Goal: Use online tool/utility: Utilize a website feature to perform a specific function

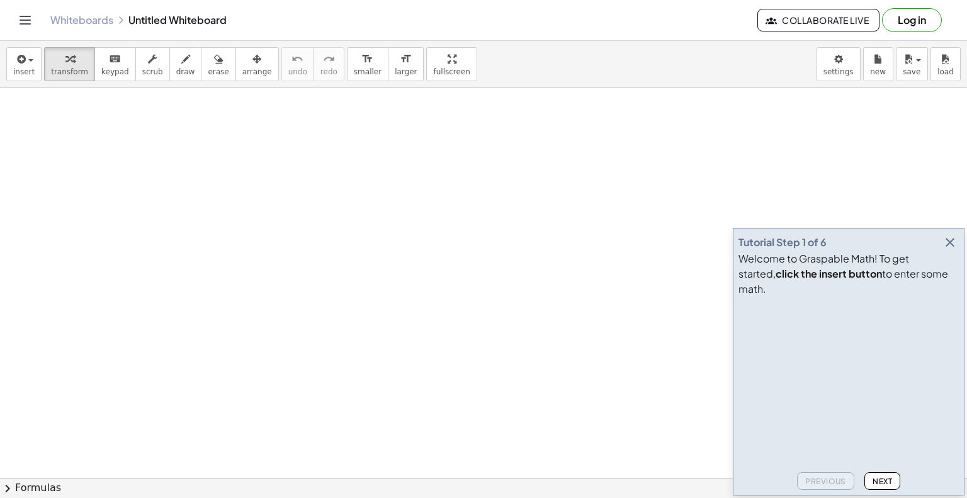
click at [951, 250] on icon "button" at bounding box center [949, 242] width 15 height 15
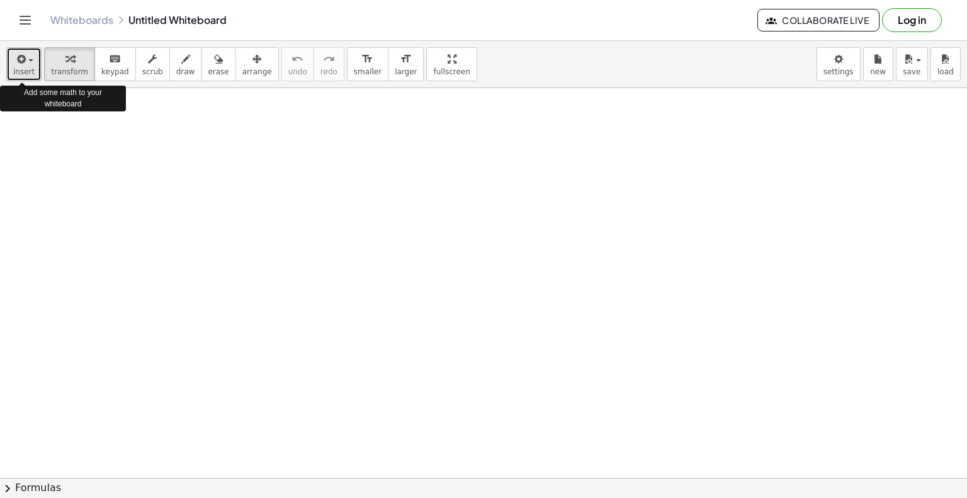
click at [29, 67] on span "insert" at bounding box center [23, 71] width 21 height 9
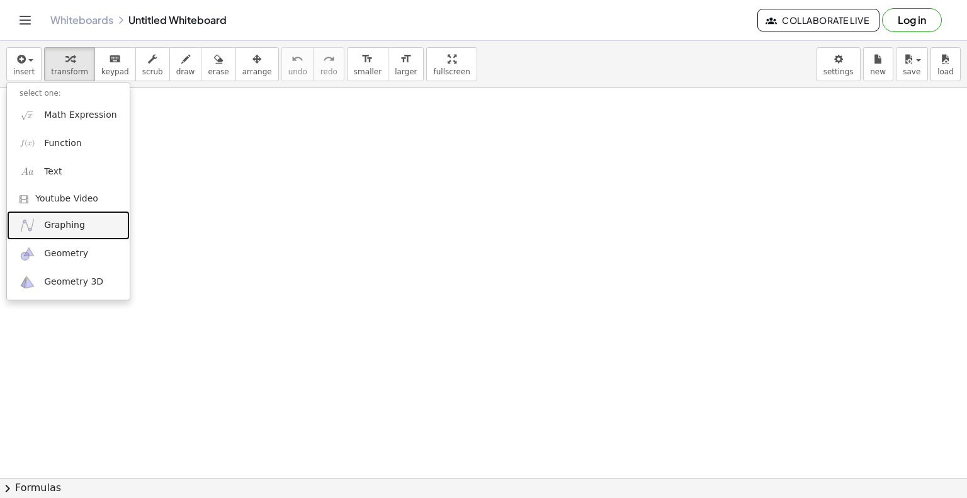
click at [79, 228] on span "Graphing" at bounding box center [64, 225] width 41 height 13
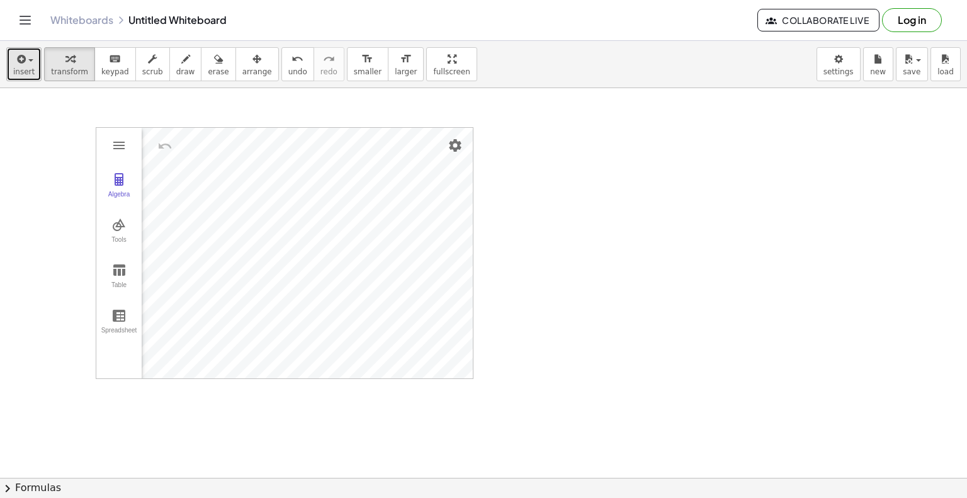
click at [24, 67] on span "insert" at bounding box center [23, 71] width 21 height 9
click at [29, 64] on div "button" at bounding box center [23, 58] width 21 height 15
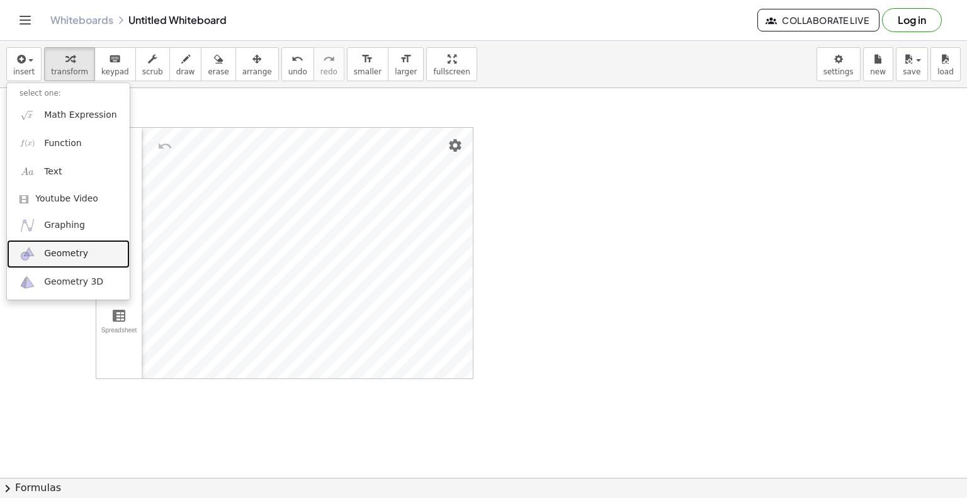
click at [57, 258] on span "Geometry" at bounding box center [66, 253] width 44 height 13
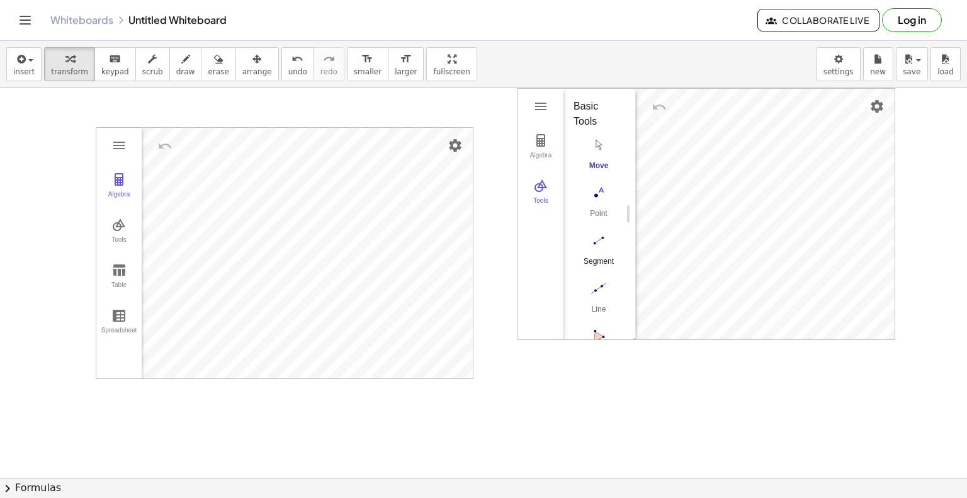
click at [599, 251] on button "Segment" at bounding box center [598, 252] width 50 height 45
click at [601, 205] on img "Line. Select two points or positions" at bounding box center [598, 203] width 50 height 20
click at [599, 254] on img "Polygon. Select all vertices, then first vertex again" at bounding box center [598, 250] width 50 height 20
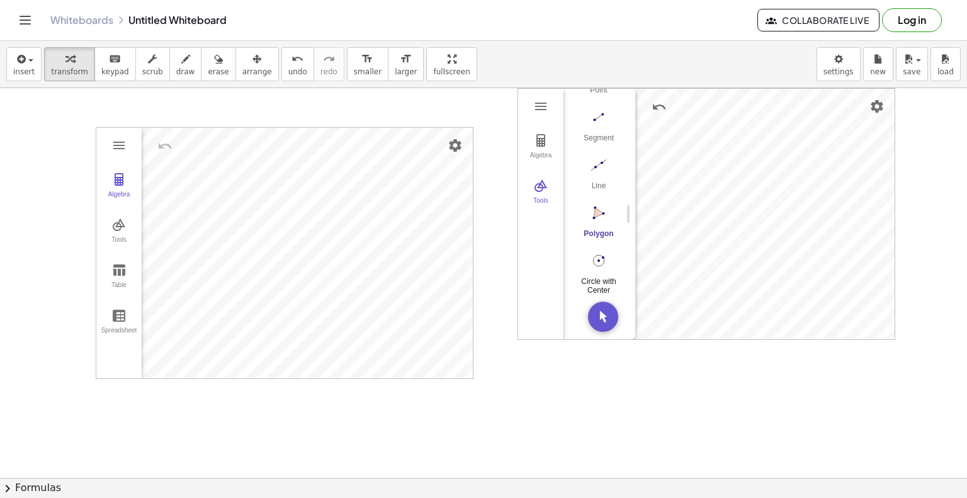
click at [597, 268] on button "Circle with Center through Point" at bounding box center [598, 272] width 50 height 45
click at [541, 106] on img "Geometry" at bounding box center [540, 106] width 15 height 15
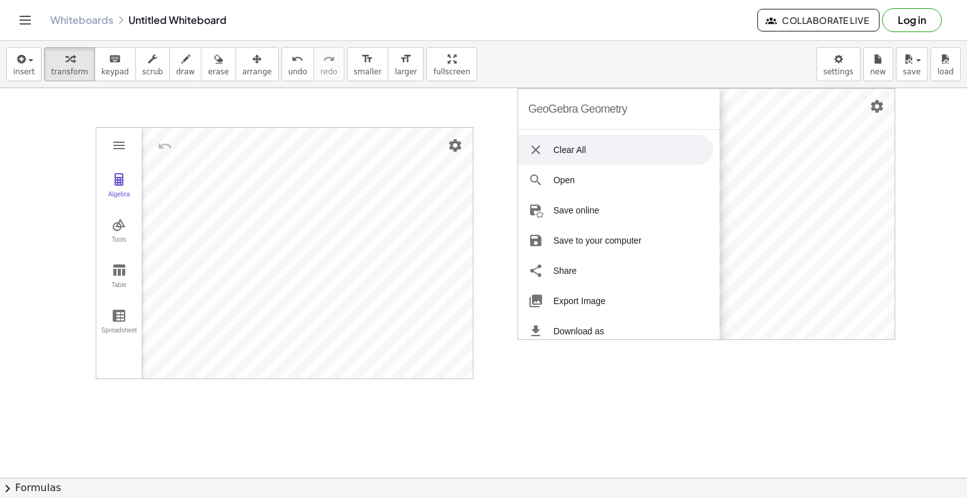
click at [563, 148] on li "Clear All" at bounding box center [615, 150] width 195 height 30
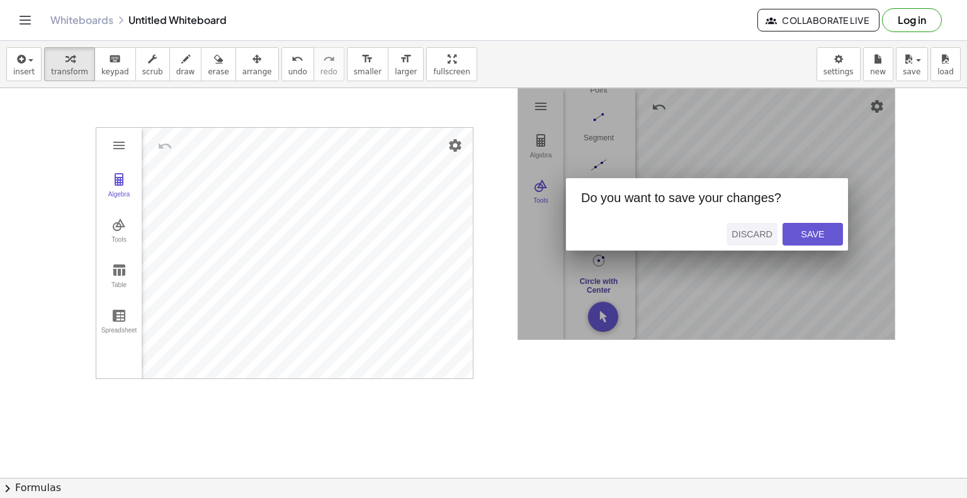
click at [754, 232] on div "Discard" at bounding box center [751, 234] width 41 height 10
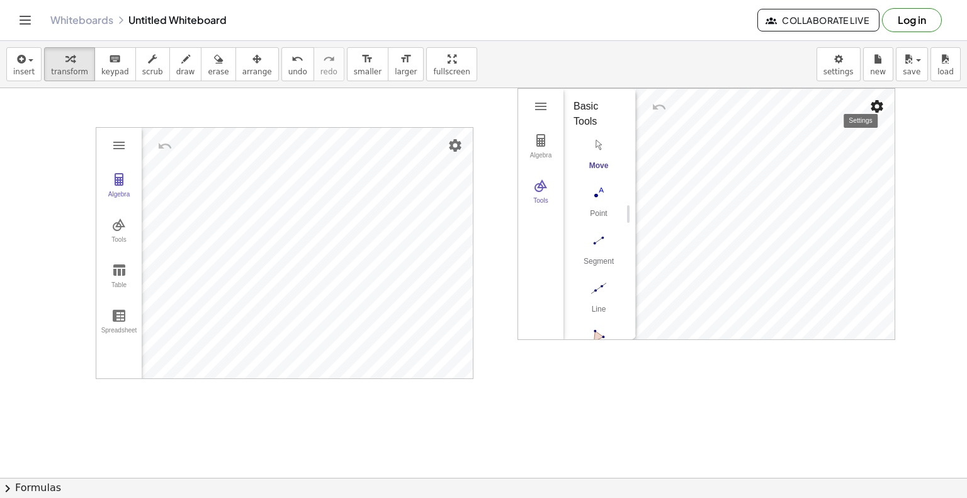
click at [877, 107] on img "Settings" at bounding box center [876, 106] width 15 height 15
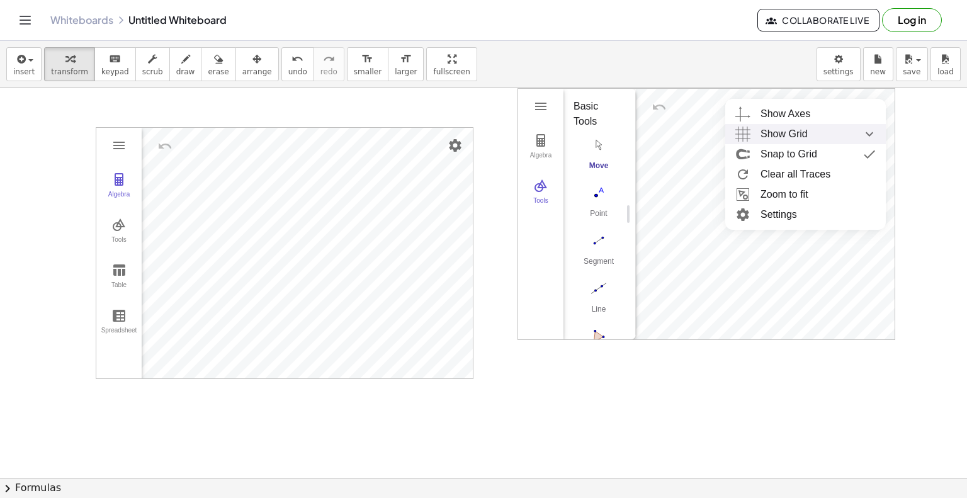
click at [787, 131] on span "Show Grid" at bounding box center [783, 134] width 47 height 20
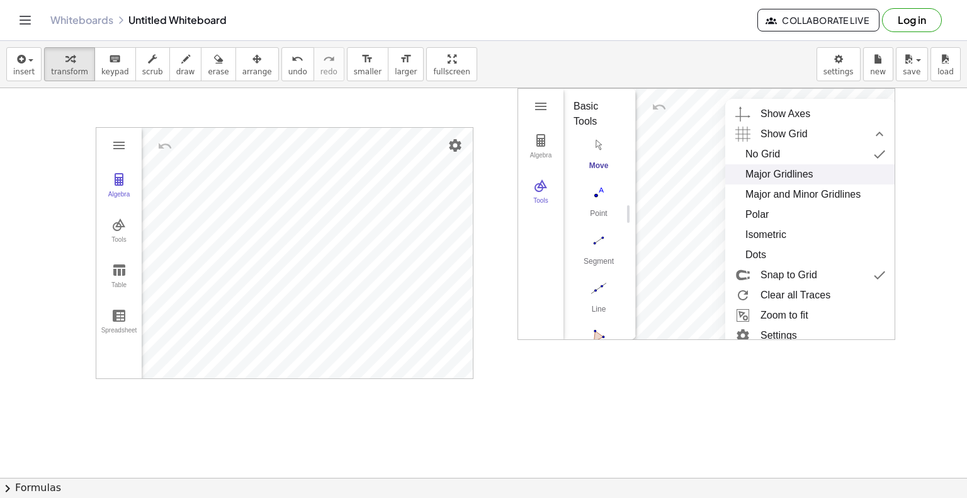
click at [771, 175] on div "Major Gridlines" at bounding box center [779, 174] width 68 height 20
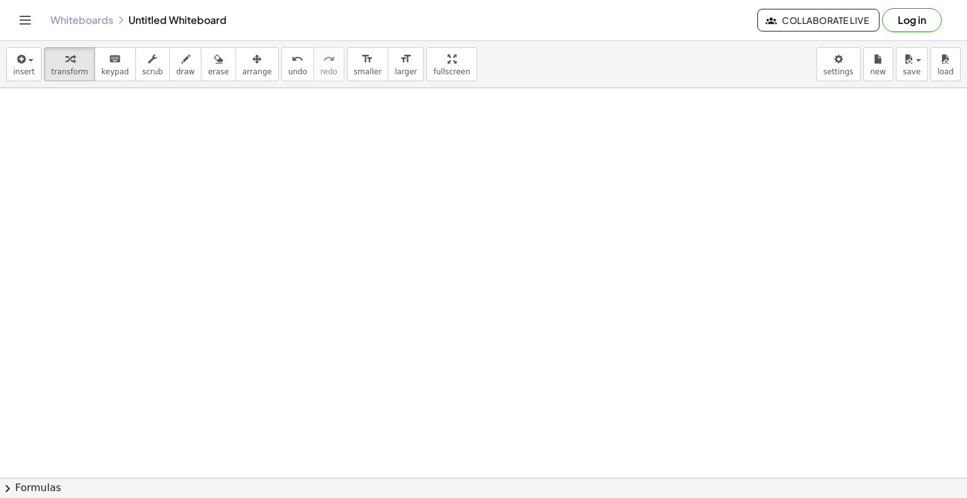
scroll to position [0, 0]
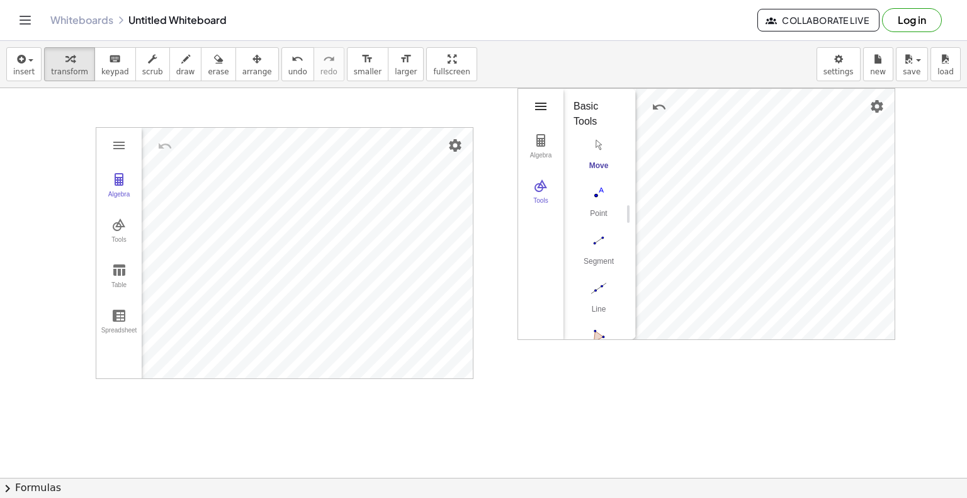
click at [540, 107] on img "Geometry" at bounding box center [540, 106] width 15 height 15
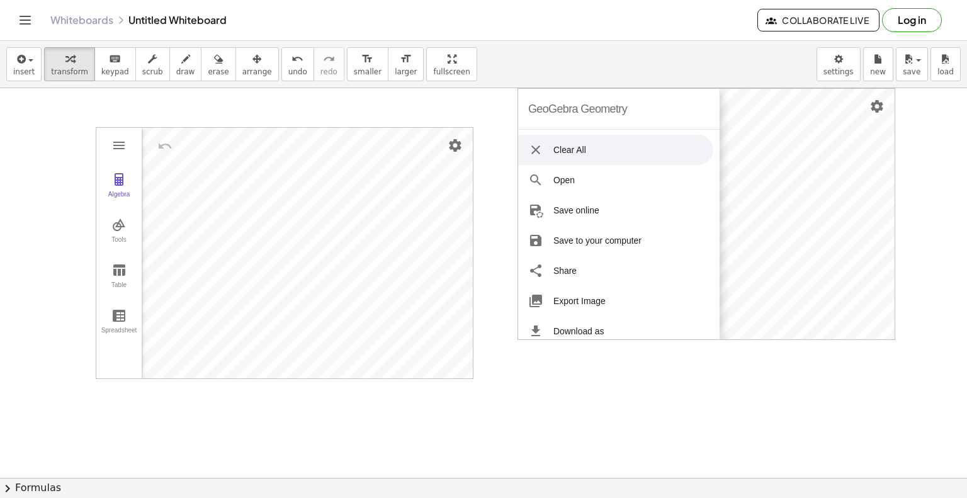
click at [582, 150] on li "Clear All" at bounding box center [615, 150] width 195 height 30
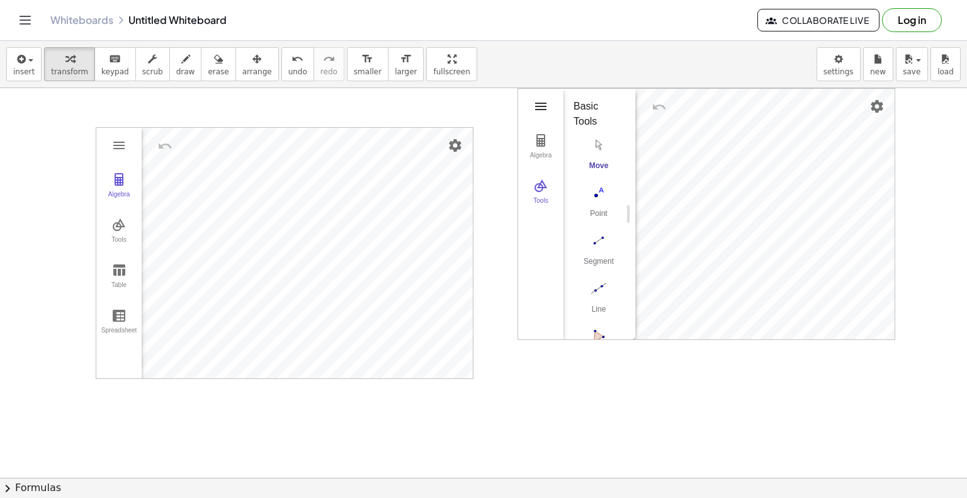
click at [542, 111] on img "Geometry" at bounding box center [540, 106] width 15 height 15
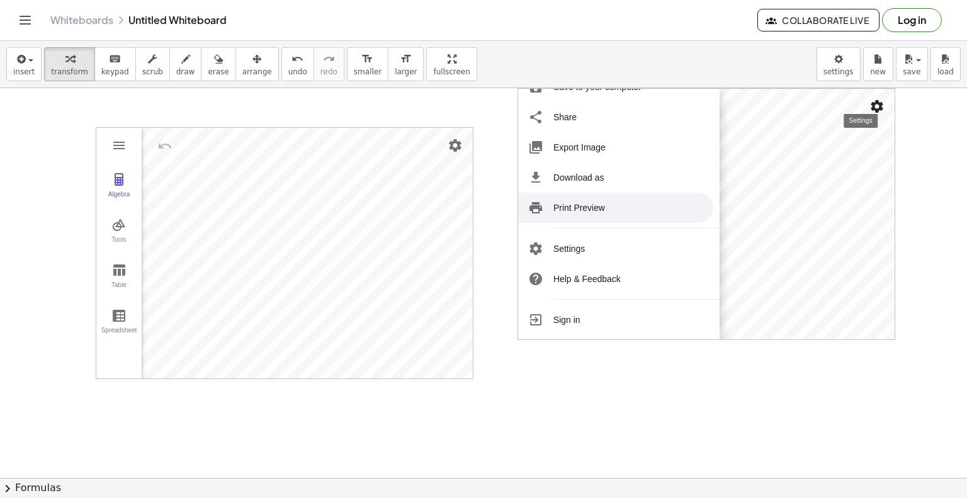
click at [876, 104] on img "Settings" at bounding box center [876, 106] width 15 height 15
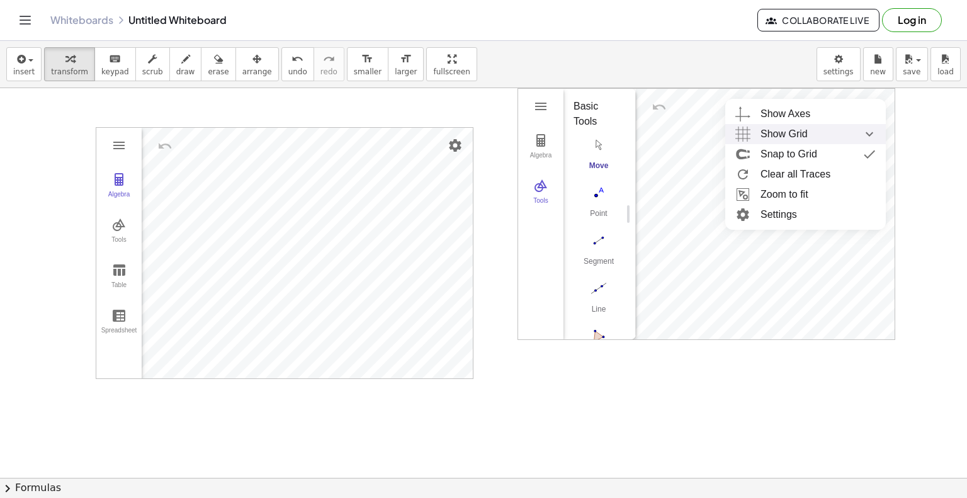
click at [784, 135] on span "Show Grid" at bounding box center [783, 134] width 47 height 20
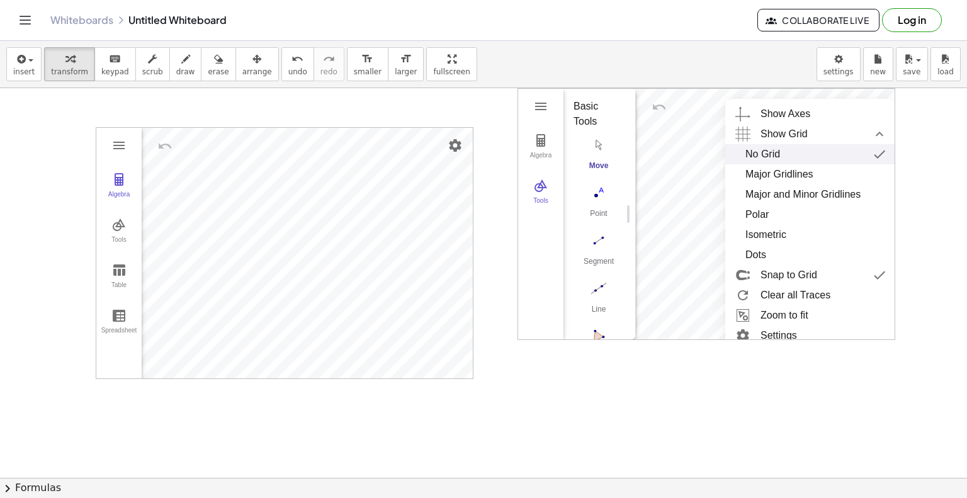
click at [772, 155] on div "No Grid" at bounding box center [762, 154] width 35 height 20
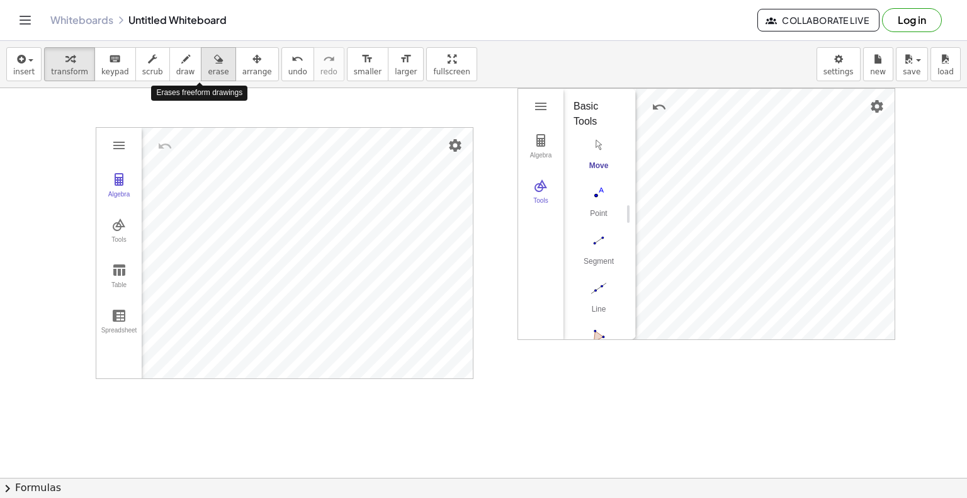
click at [208, 69] on span "erase" at bounding box center [218, 71] width 21 height 9
click at [456, 148] on div at bounding box center [483, 477] width 967 height 779
click at [453, 144] on div at bounding box center [483, 477] width 967 height 779
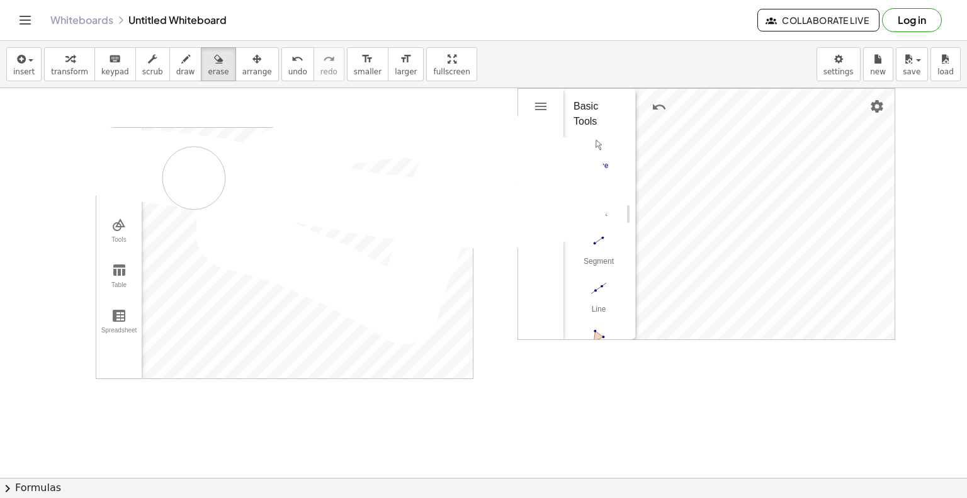
drag, startPoint x: 453, startPoint y: 144, endPoint x: 111, endPoint y: 196, distance: 345.8
click at [121, 166] on div at bounding box center [483, 477] width 967 height 779
drag, startPoint x: 111, startPoint y: 196, endPoint x: 282, endPoint y: 140, distance: 179.5
click at [282, 140] on div at bounding box center [483, 477] width 967 height 779
click at [30, 64] on div "button" at bounding box center [23, 58] width 21 height 15
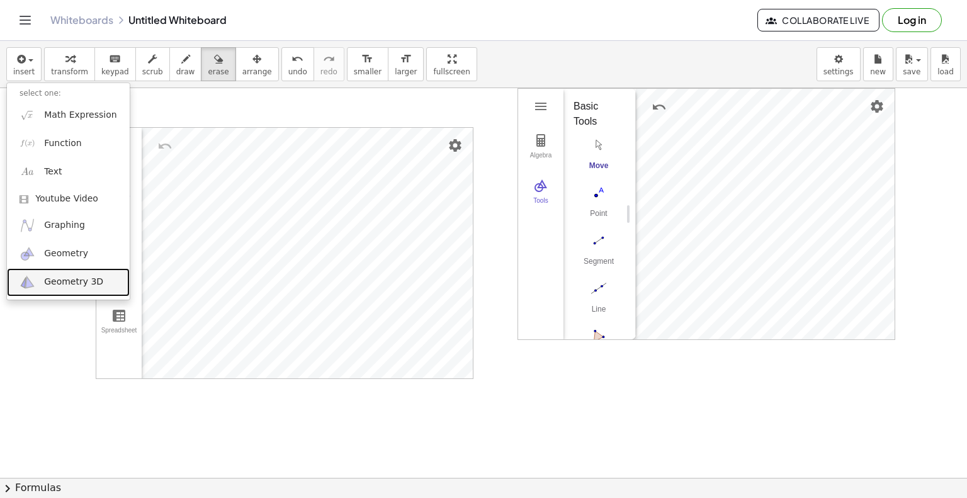
click at [56, 280] on span "Geometry 3D" at bounding box center [73, 282] width 59 height 13
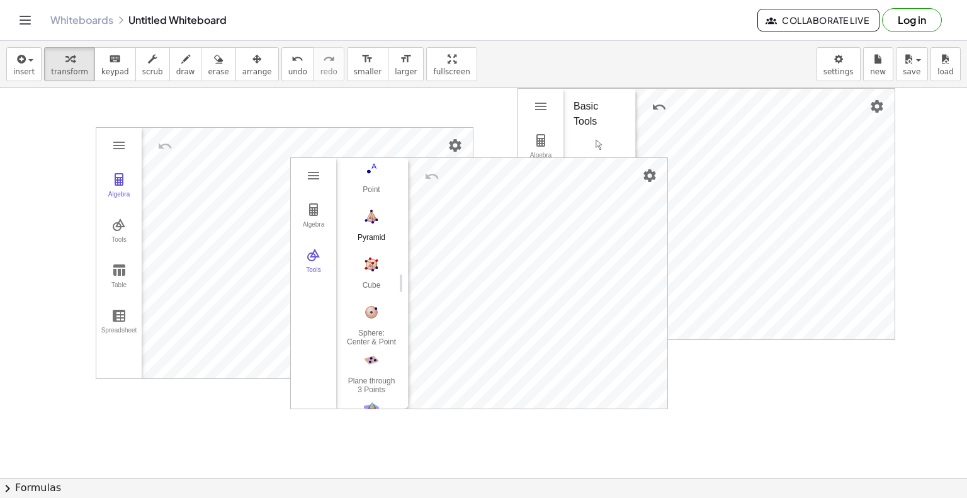
scroll to position [126, 0]
click at [374, 231] on img "Cube. Select two points or other corresponding objects" at bounding box center [371, 232] width 50 height 20
click at [373, 292] on button "Sphere: Center & Point" at bounding box center [371, 291] width 50 height 45
